Goal: Navigation & Orientation: Understand site structure

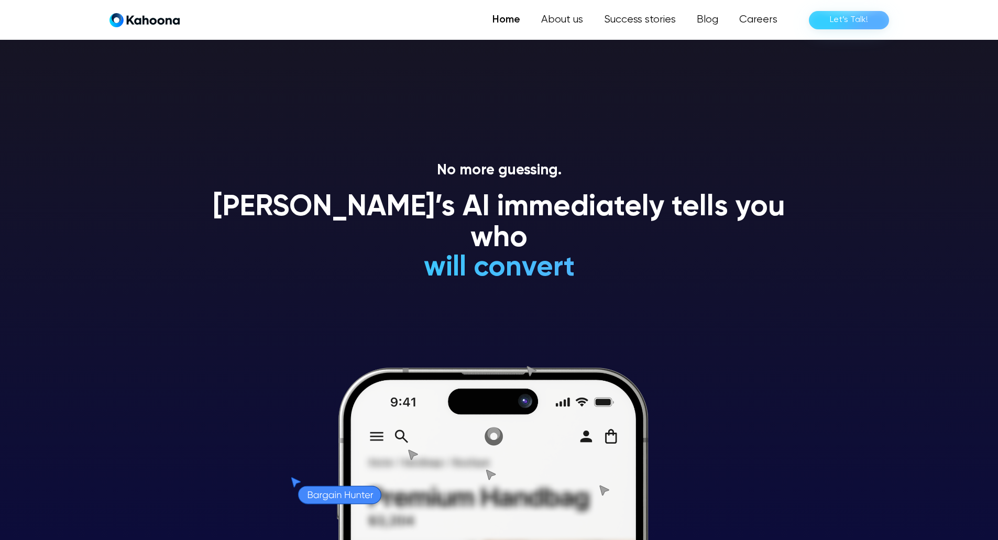
scroll to position [3000, 0]
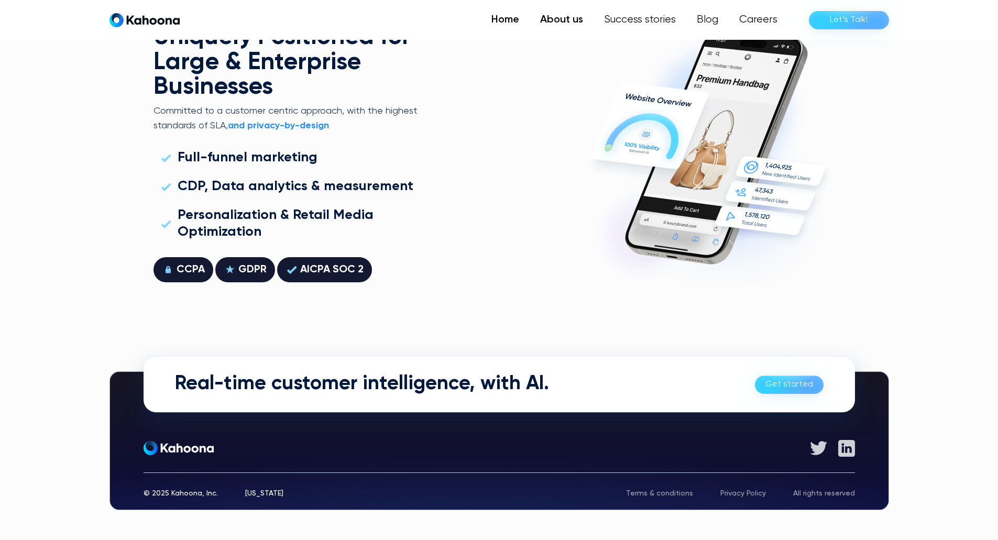
click at [571, 20] on link "About us" at bounding box center [562, 19] width 64 height 21
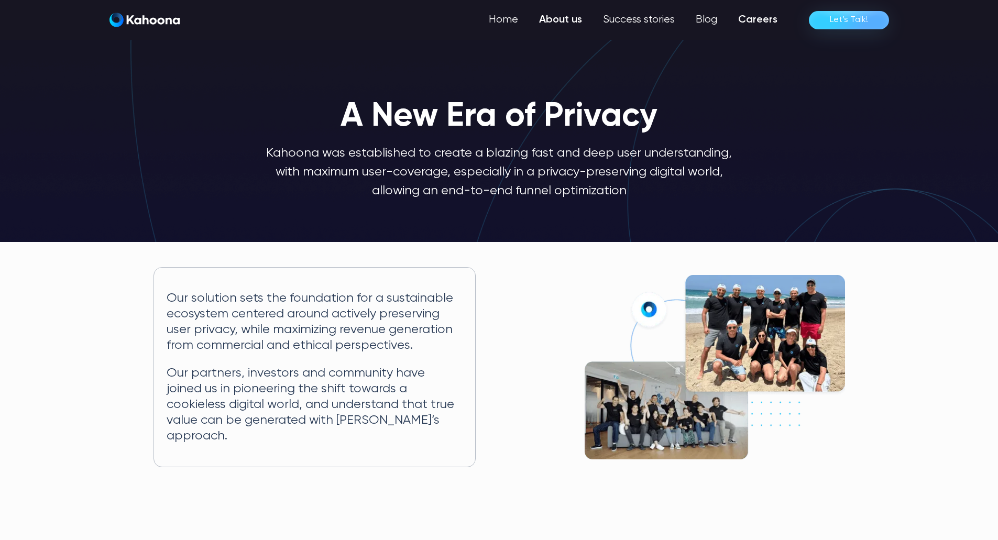
click at [761, 20] on link "Careers" at bounding box center [758, 19] width 60 height 21
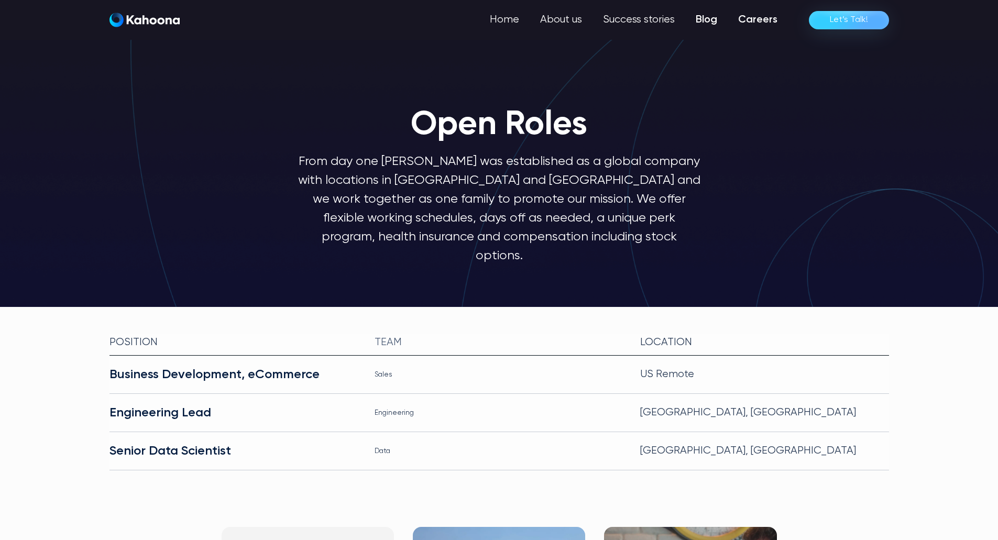
click at [703, 25] on link "Blog" at bounding box center [707, 19] width 42 height 21
